Goal: Ask a question

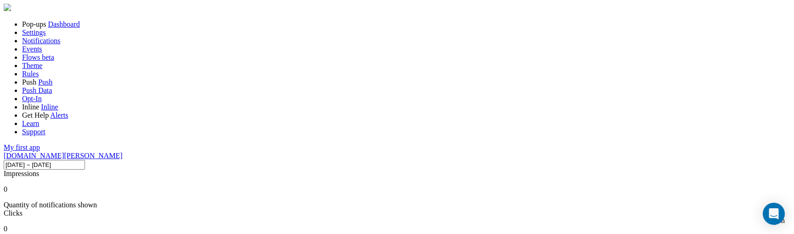
scroll to position [241, 643]
click at [780, 211] on div "Open Intercom Messenger" at bounding box center [774, 214] width 24 height 24
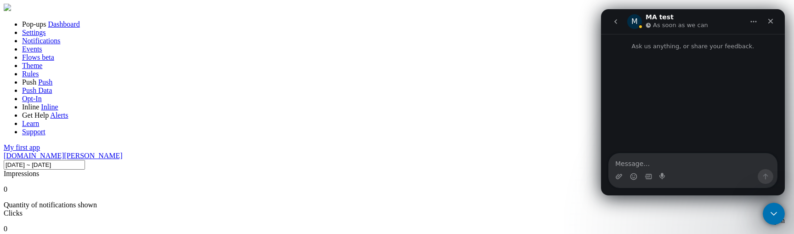
scroll to position [0, 0]
click at [693, 158] on textarea "Message…" at bounding box center [693, 161] width 168 height 16
type textarea "hello"
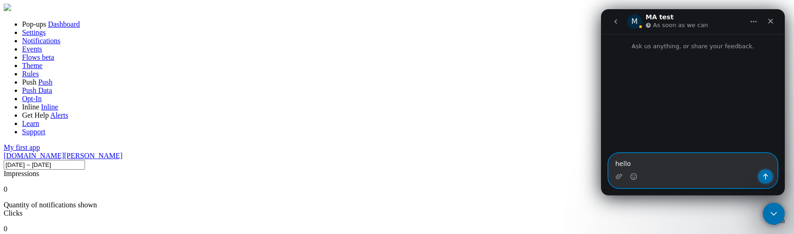
click at [763, 173] on icon "Send a message…" at bounding box center [765, 176] width 7 height 7
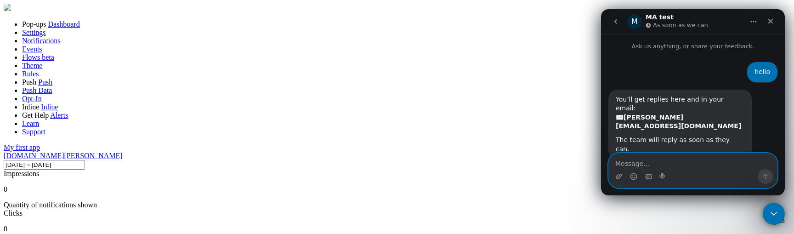
scroll to position [23, 0]
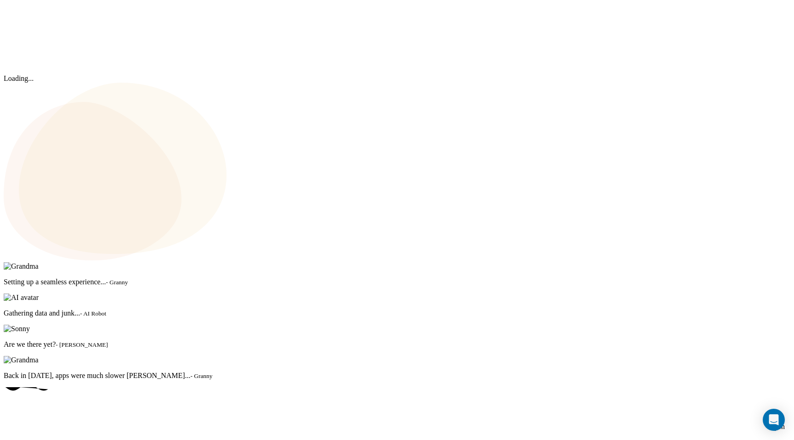
scroll to position [241, 643]
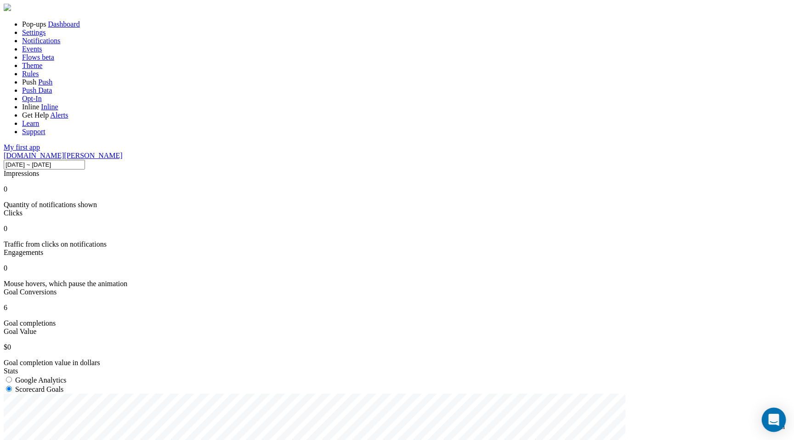
click at [773, 416] on icon "Open Intercom Messenger" at bounding box center [773, 420] width 11 height 12
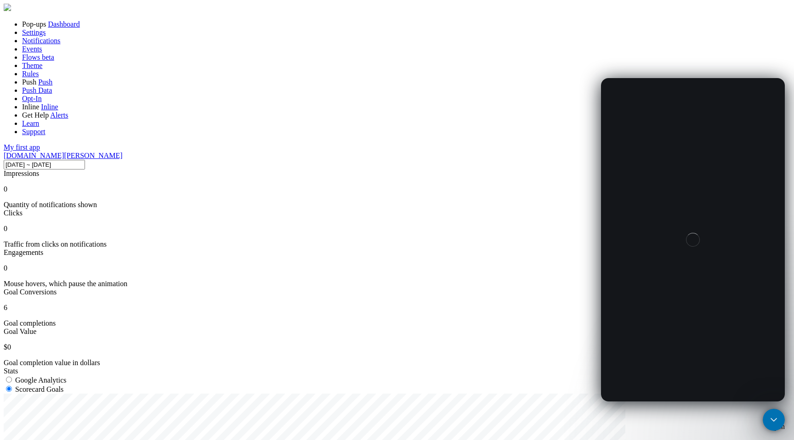
scroll to position [0, 0]
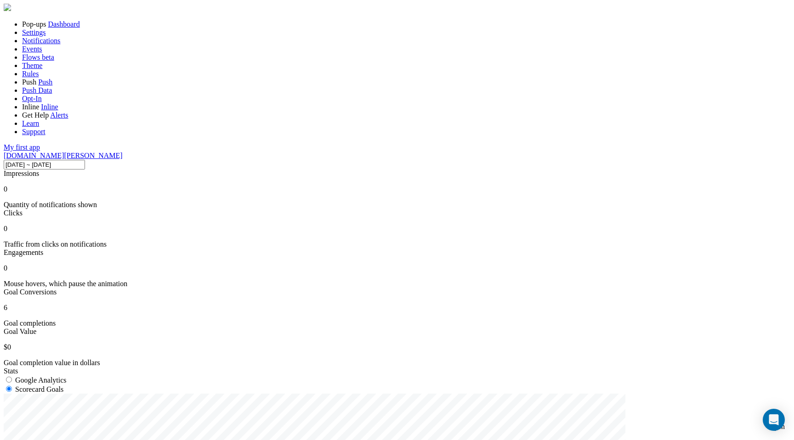
scroll to position [241, 643]
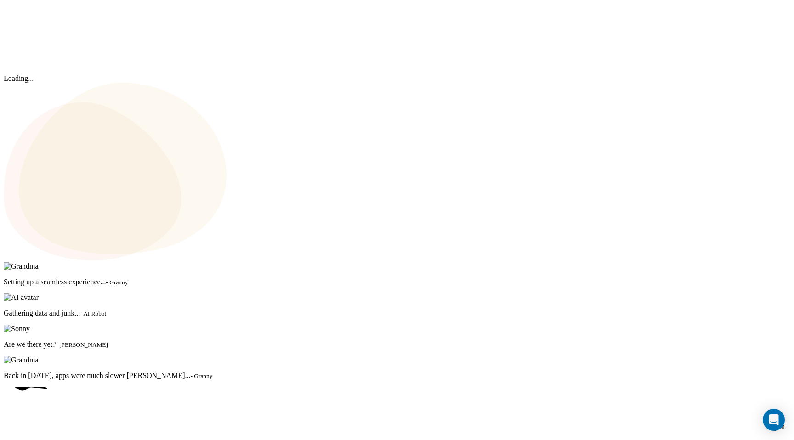
scroll to position [241, 643]
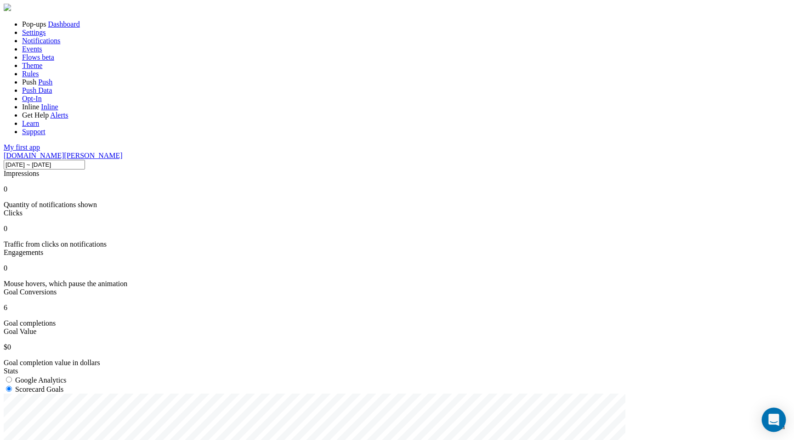
click at [777, 417] on icon "Open Intercom Messenger" at bounding box center [773, 420] width 11 height 12
